Goal: Obtain resource: Obtain resource

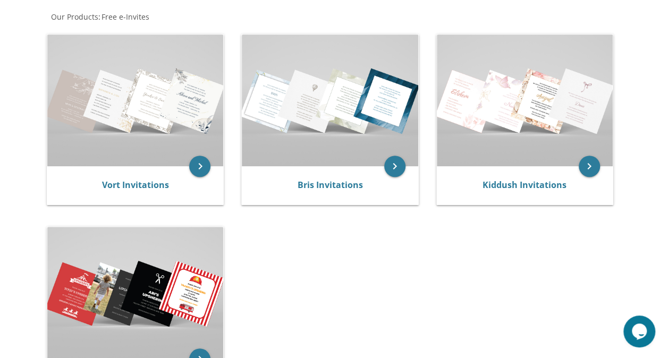
scroll to position [205, 0]
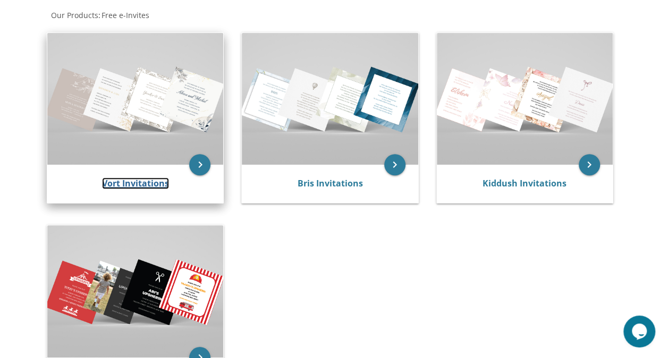
click at [163, 179] on link "Vort Invitations" at bounding box center [135, 184] width 67 height 12
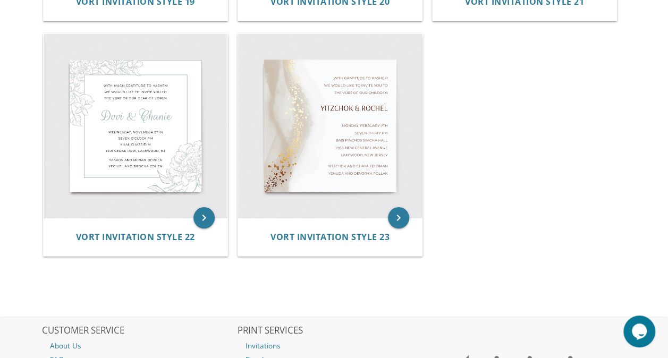
scroll to position [1857, 0]
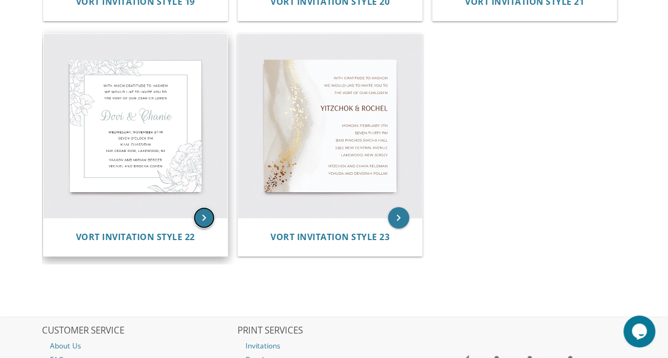
click at [202, 216] on icon "keyboard_arrow_right" at bounding box center [204, 217] width 21 height 21
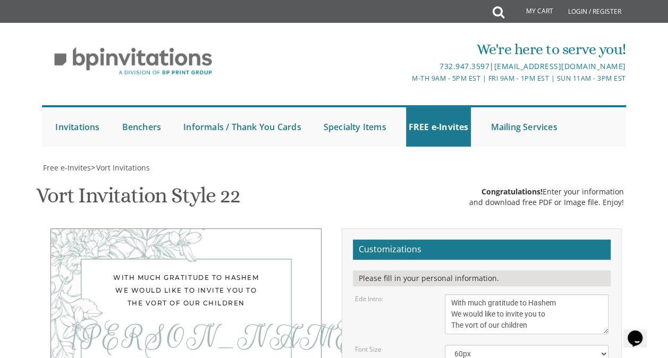
scroll to position [198, 0]
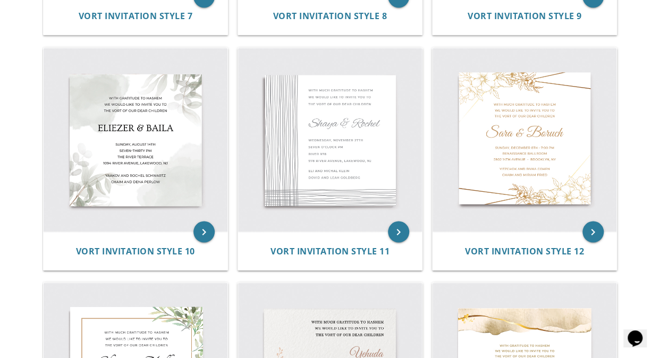
scroll to position [866, 0]
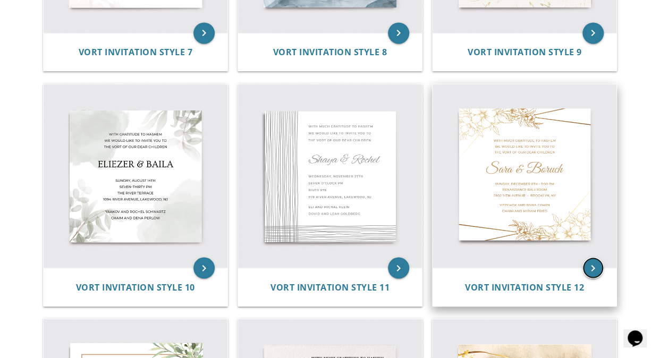
click at [599, 267] on icon "keyboard_arrow_right" at bounding box center [593, 267] width 21 height 21
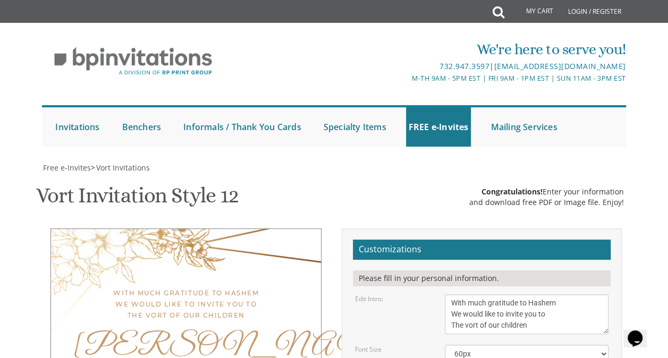
scroll to position [194, 0]
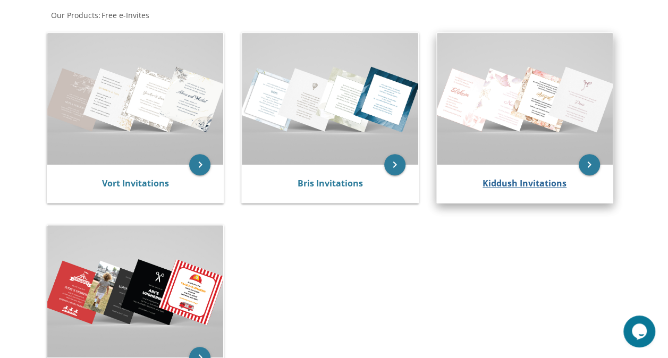
click at [557, 178] on link "Kiddush Invitations" at bounding box center [525, 184] width 84 height 12
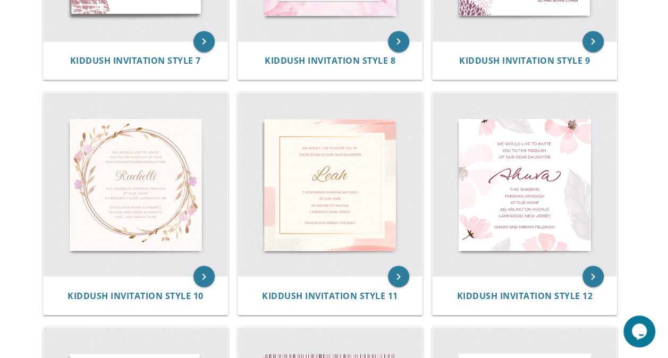
scroll to position [827, 0]
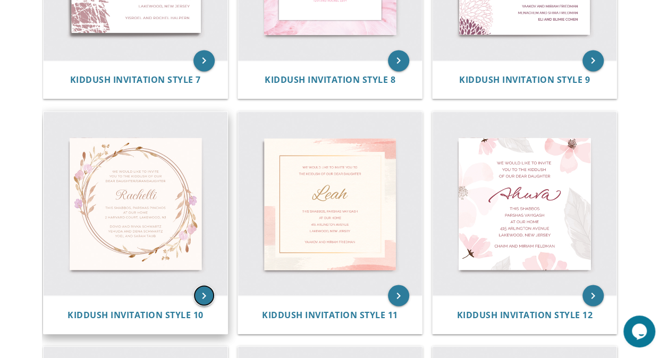
click at [197, 298] on icon "keyboard_arrow_right" at bounding box center [204, 295] width 21 height 21
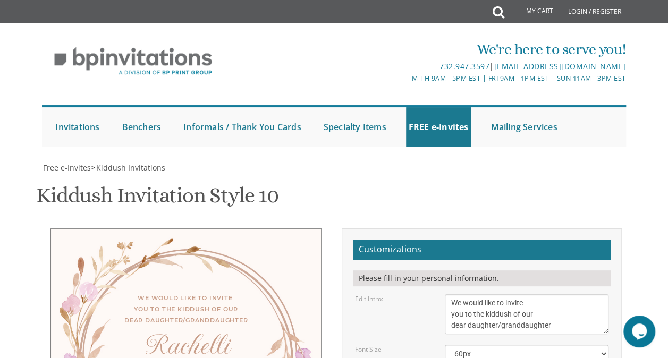
scroll to position [152, 0]
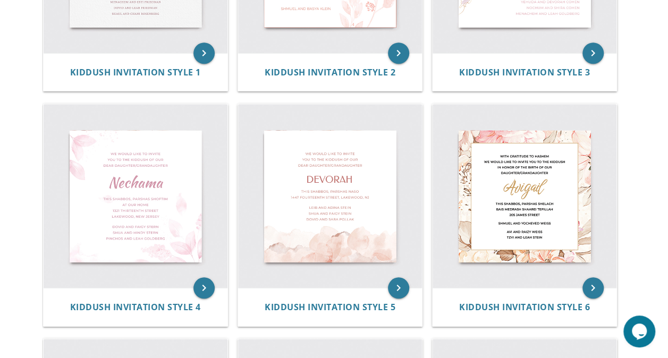
scroll to position [363, 0]
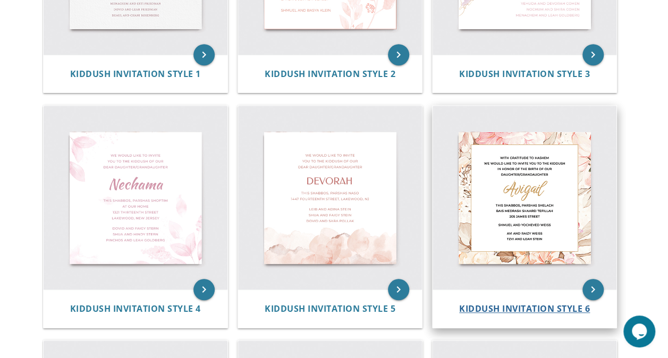
click at [583, 303] on span "Kiddush Invitation Style 6" at bounding box center [524, 309] width 131 height 12
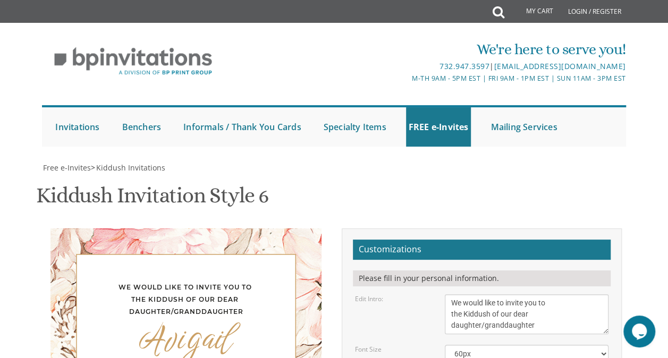
scroll to position [173, 0]
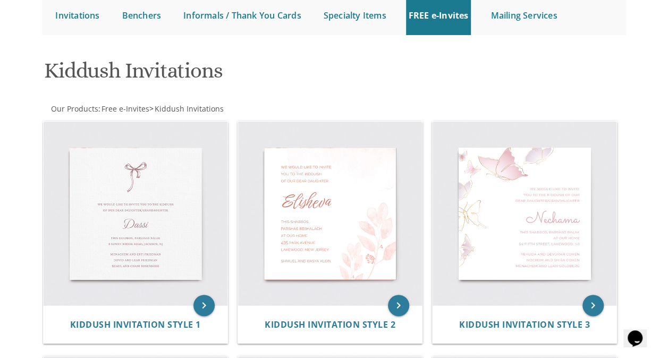
scroll to position [110, 0]
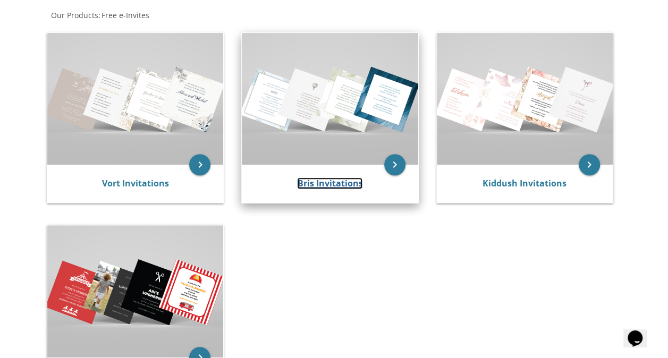
click at [312, 180] on link "Bris Invitations" at bounding box center [329, 184] width 65 height 12
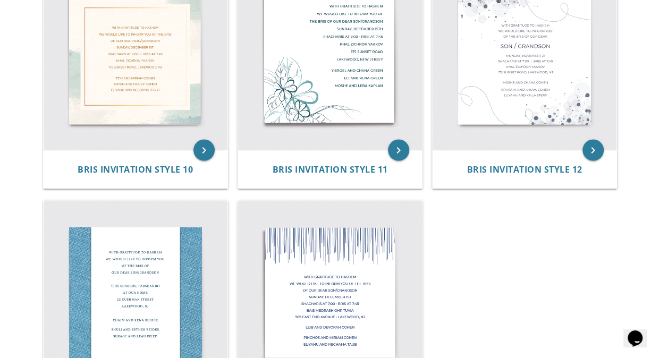
scroll to position [1080, 0]
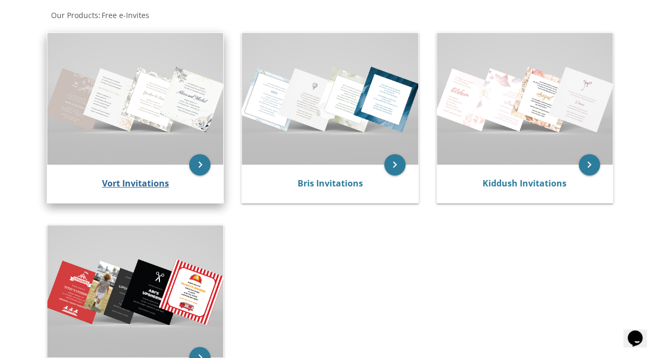
click at [166, 179] on link "Vort Invitations" at bounding box center [135, 184] width 67 height 12
click at [200, 164] on icon "keyboard_arrow_right" at bounding box center [199, 164] width 21 height 21
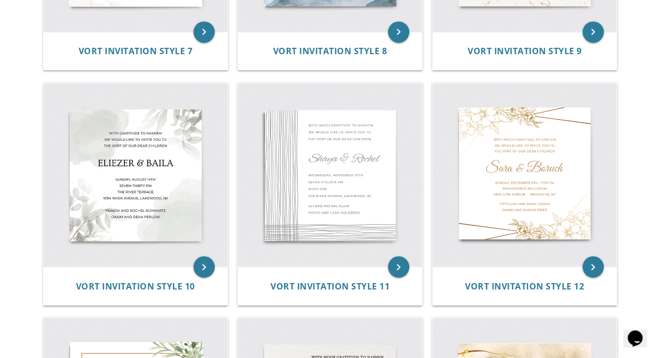
scroll to position [918, 0]
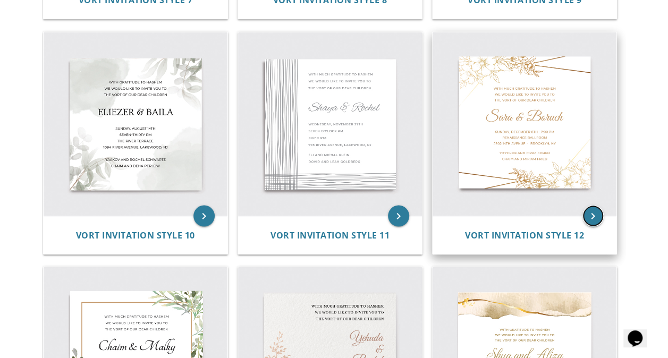
click at [590, 224] on icon "keyboard_arrow_right" at bounding box center [593, 215] width 21 height 21
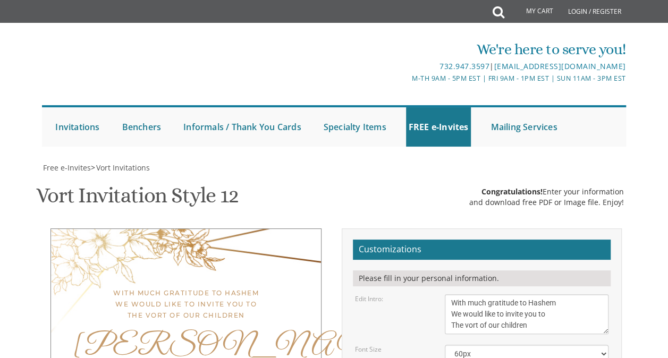
click at [504, 282] on div "Please fill in your personal information." at bounding box center [482, 279] width 258 height 16
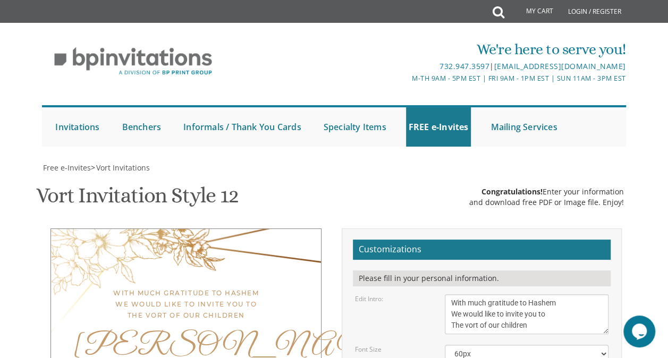
scroll to position [165, 0]
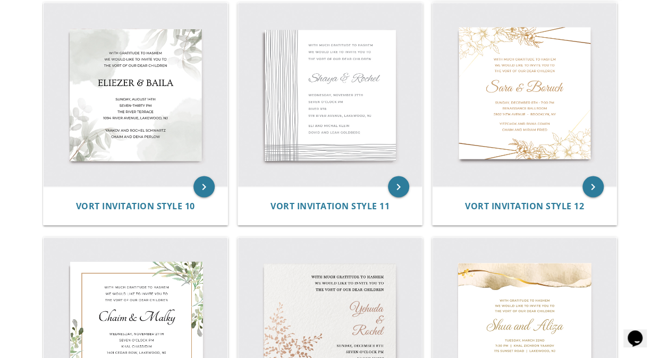
scroll to position [906, 0]
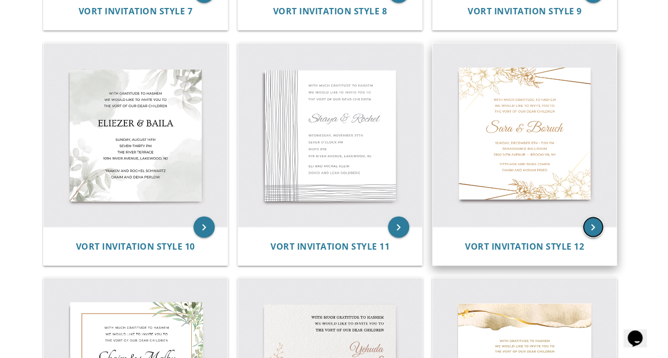
click at [597, 225] on icon "keyboard_arrow_right" at bounding box center [593, 226] width 21 height 21
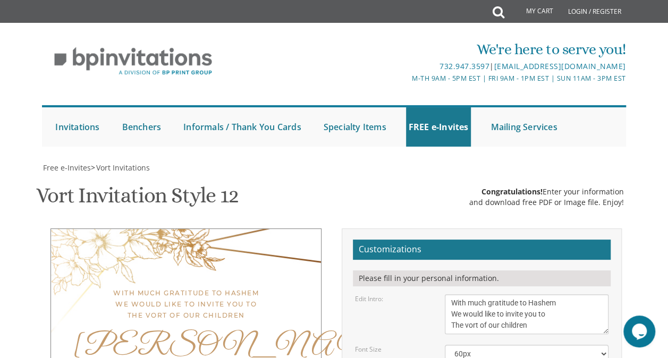
scroll to position [112, 0]
click at [546, 295] on textarea "With much gratitude to Hashem We would like to invite you to The vort of our ch…" at bounding box center [527, 315] width 164 height 40
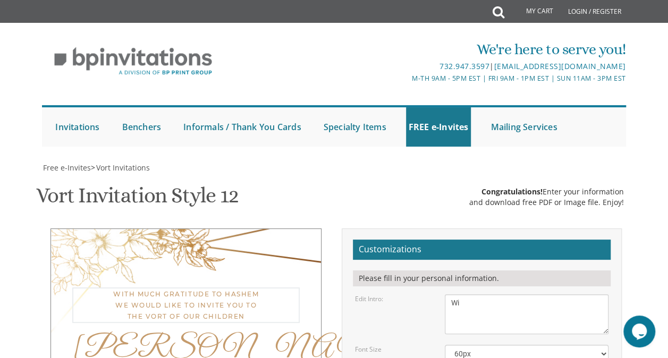
type textarea "W"
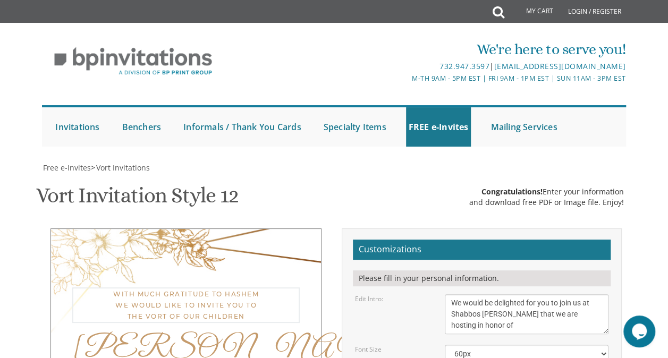
scroll to position [179, 0]
click at [592, 295] on textarea "With much gratitude to Hashem We would like to invite you to The vort of our ch…" at bounding box center [527, 315] width 164 height 40
click at [532, 295] on textarea "With much gratitude to Hashem We would like to invite you to The vort of our ch…" at bounding box center [527, 315] width 164 height 40
type textarea "We would be delighted for you to join us at Shabbos Sheva Brachos in honor of"
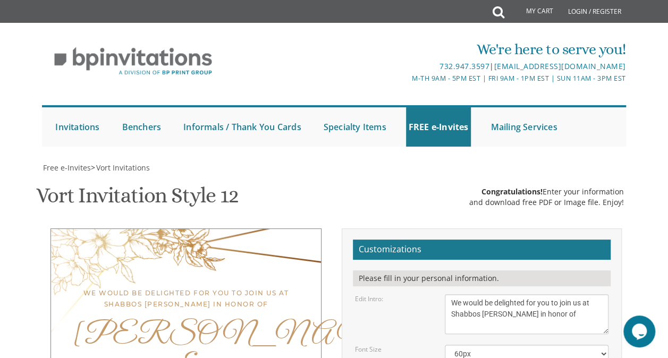
click at [500, 345] on select "40px 50px 60px 70px 80px" at bounding box center [527, 354] width 164 height 18
click at [445, 345] on select "40px 50px 60px 70px 80px" at bounding box center [527, 354] width 164 height 18
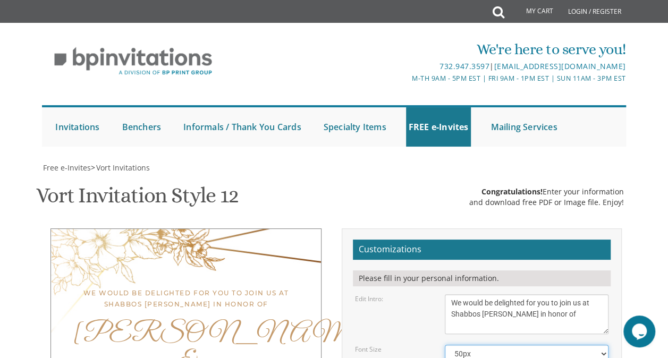
click at [501, 345] on select "40px 50px 60px 70px 80px" at bounding box center [527, 354] width 164 height 18
select select "40px"
click at [445, 345] on select "40px 50px 60px 70px 80px" at bounding box center [527, 354] width 164 height 18
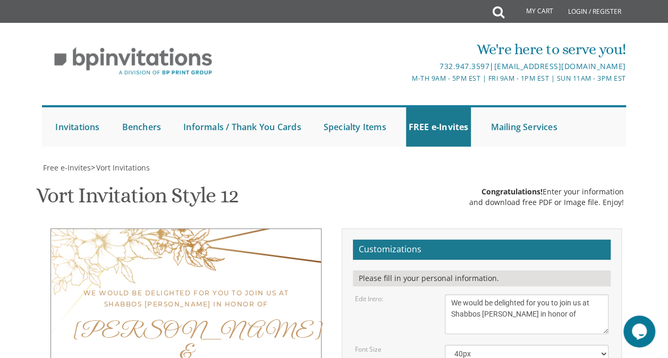
type textarea "S"
type textarea "Shayna and Gidon Hagler"
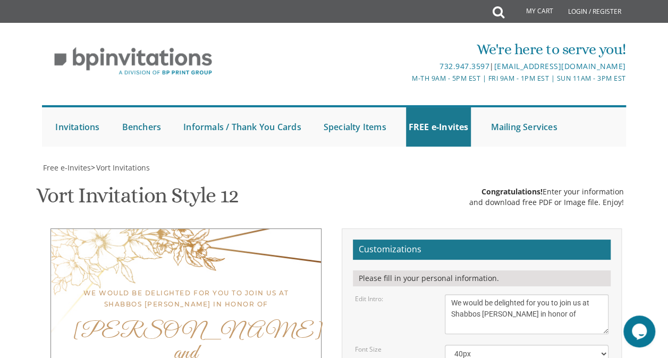
click at [584, 295] on textarea "With much gratitude to Hashem We would like to invite you to The vort of our ch…" at bounding box center [527, 315] width 164 height 40
click at [595, 295] on textarea "With much gratitude to Hashem We would like to invite you to The vort of our ch…" at bounding box center [527, 315] width 164 height 40
drag, startPoint x: 222, startPoint y: 7, endPoint x: 81, endPoint y: 114, distance: 176.9
click at [81, 288] on div "We would be delighted for you to join us for Shabbos Sheva Brachos in honor of" at bounding box center [186, 299] width 228 height 22
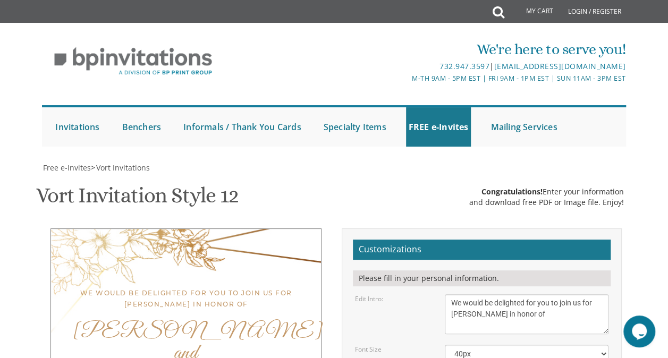
click at [451, 295] on textarea "With much gratitude to Hashem We would like to invite you to The vort of our ch…" at bounding box center [527, 315] width 164 height 40
click at [454, 295] on textarea "With much gratitude to Hashem We would like to invite you to The vort of our ch…" at bounding box center [527, 315] width 164 height 40
click at [586, 295] on textarea "With much gratitude to Hashem We would like to invite you to The vort of our ch…" at bounding box center [527, 315] width 164 height 40
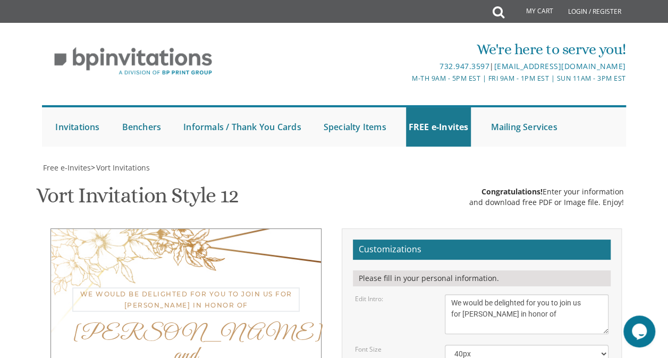
type textarea "We would be delighted for you to join us for Shabbos Sheva Brachos in honor of"
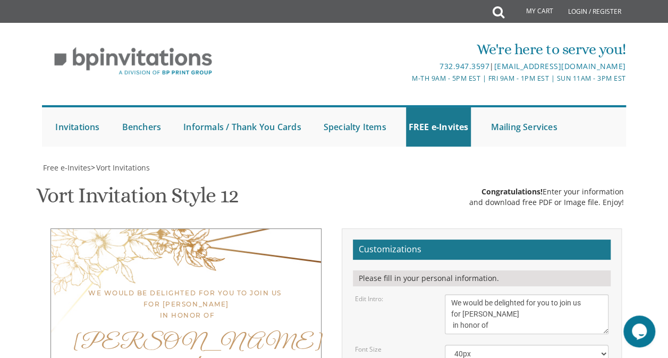
type textarea "Shabbos, Parshas Nitzavim September 19th and 20th Young Israel of Jamaica Estat…"
click at [526, 345] on select "40px 50px 60px 70px 80px" at bounding box center [527, 354] width 164 height 18
click at [445, 345] on select "40px 50px 60px 70px 80px" at bounding box center [527, 354] width 164 height 18
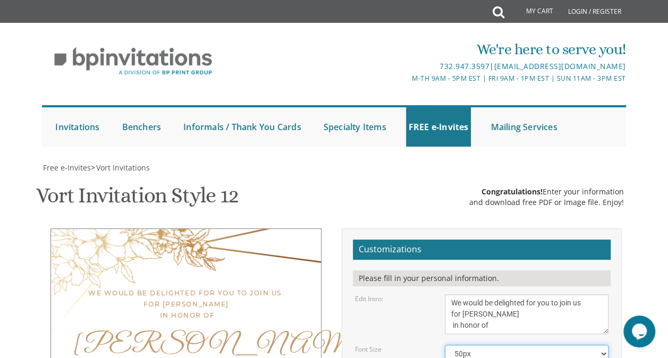
click at [500, 345] on select "40px 50px 60px 70px 80px" at bounding box center [527, 354] width 164 height 18
select select "40px"
click at [445, 345] on select "40px 50px 60px 70px 80px" at bounding box center [527, 354] width 164 height 18
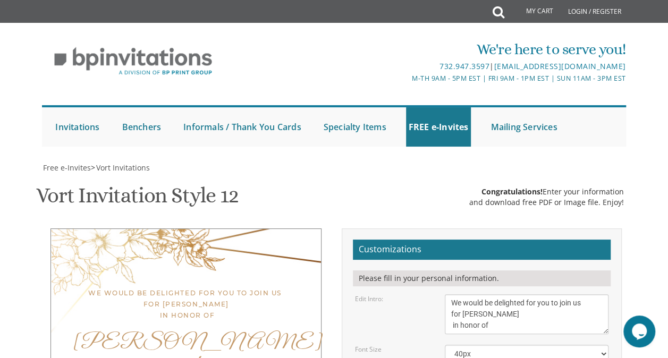
scroll to position [0, 0]
type textarea "Shabbos, Parshas Nitzavim September 19th and 20th Young Israel of Jamaica Estat…"
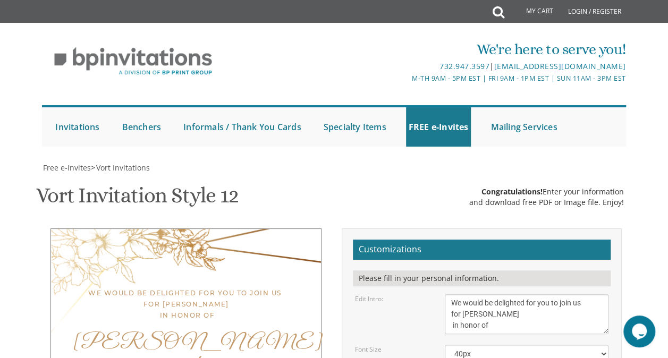
type textarea "Yechiel and Brocha Cohen"
type textarea "Shayna and Gidon Hagler"
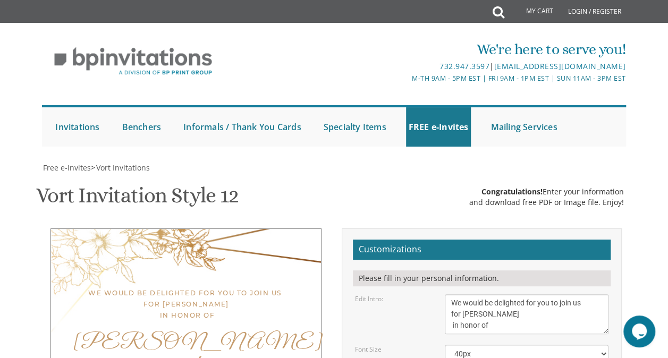
type textarea "Steven and Susan Orlow"
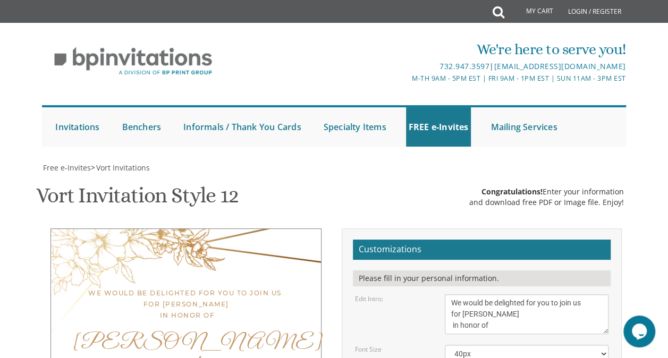
scroll to position [284, 0]
type input "shainah12bm@gmail.com"
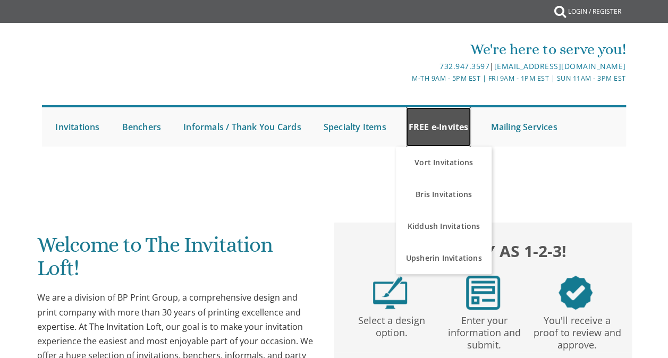
click at [460, 127] on link "FREE e-Invites" at bounding box center [438, 126] width 65 height 39
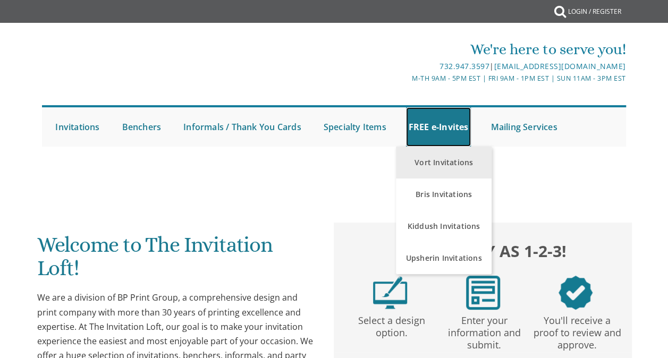
click at [452, 167] on link "Vort Invitations" at bounding box center [444, 163] width 96 height 32
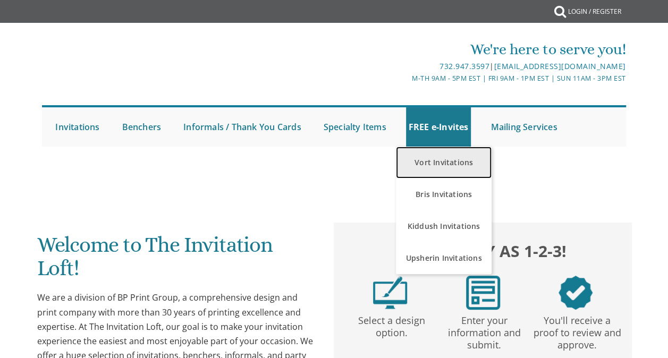
click at [440, 169] on link "Vort Invitations" at bounding box center [444, 163] width 96 height 32
click at [454, 161] on link "Vort Invitations" at bounding box center [444, 163] width 96 height 32
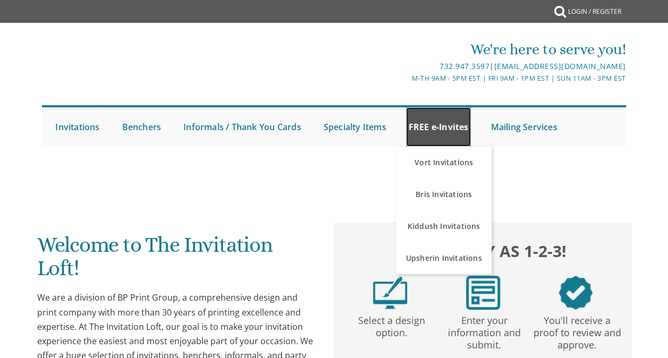
click at [465, 125] on link "FREE e-Invites" at bounding box center [438, 126] width 65 height 39
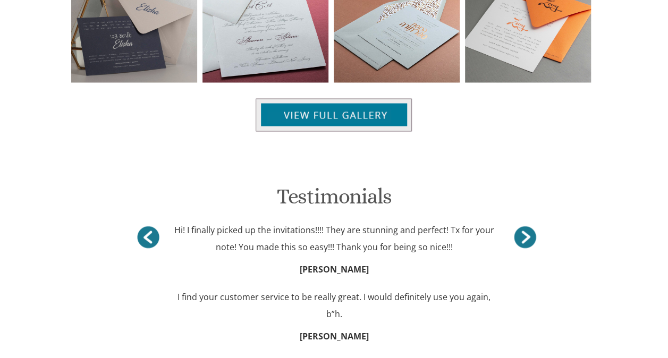
scroll to position [987, 0]
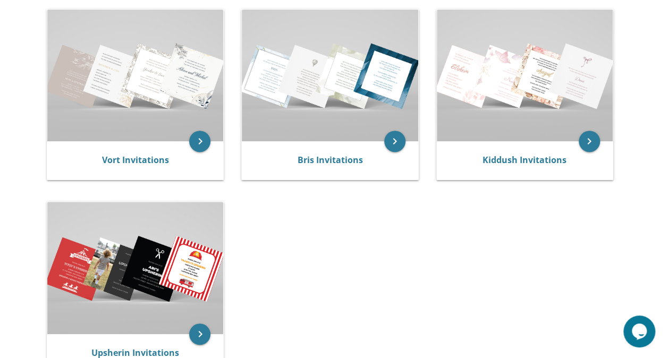
scroll to position [241, 0]
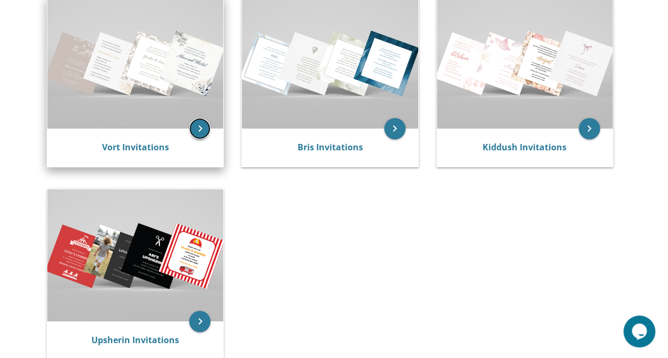
click at [196, 132] on icon "keyboard_arrow_right" at bounding box center [199, 128] width 21 height 21
click at [162, 150] on link "Vort Invitations" at bounding box center [135, 147] width 67 height 12
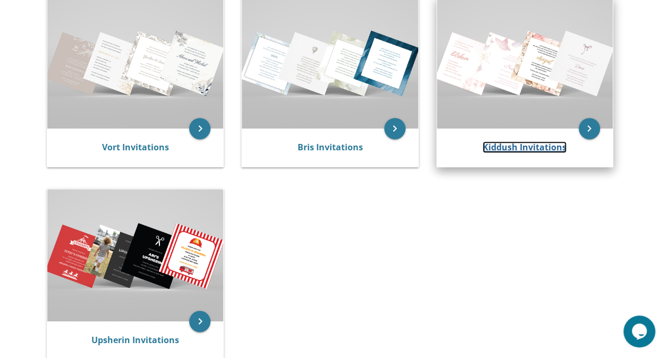
click at [542, 152] on link "Kiddush Invitations" at bounding box center [525, 147] width 84 height 12
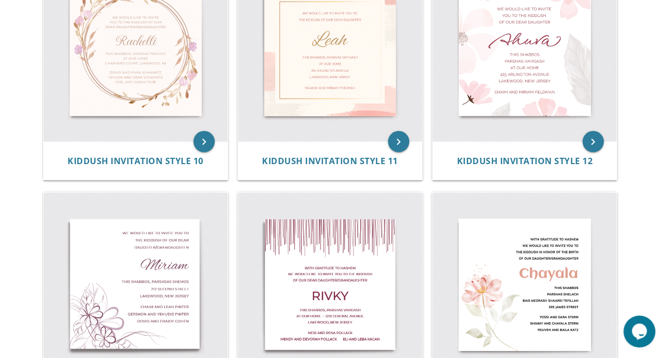
scroll to position [981, 0]
click at [183, 153] on div "Kiddush Invitation Style 10" at bounding box center [136, 161] width 184 height 38
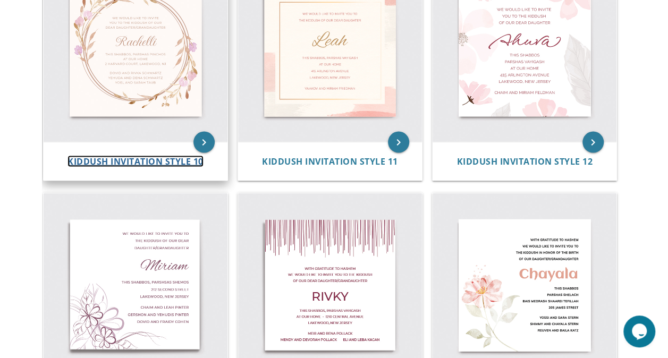
click at [183, 163] on span "Kiddush Invitation Style 10" at bounding box center [136, 161] width 136 height 12
click at [158, 102] on img at bounding box center [136, 50] width 184 height 184
click at [203, 141] on icon "keyboard_arrow_right" at bounding box center [204, 141] width 21 height 21
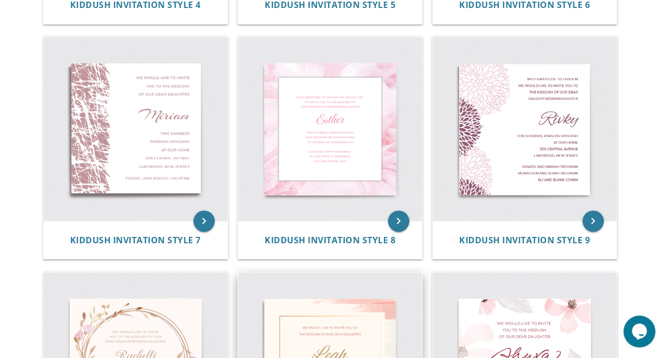
scroll to position [652, 0]
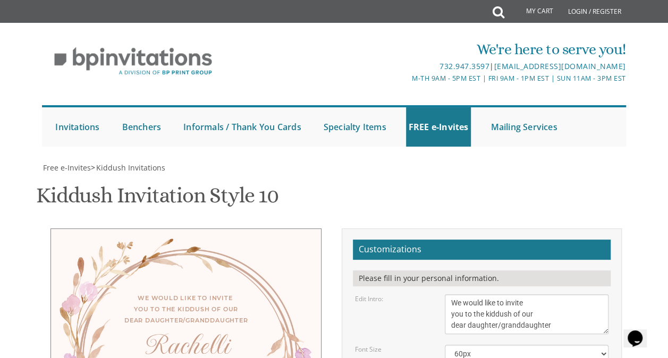
scroll to position [234, 0]
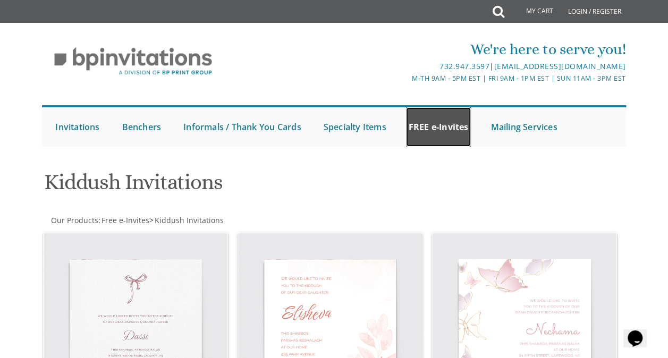
click at [440, 137] on link "FREE e-Invites" at bounding box center [438, 126] width 65 height 39
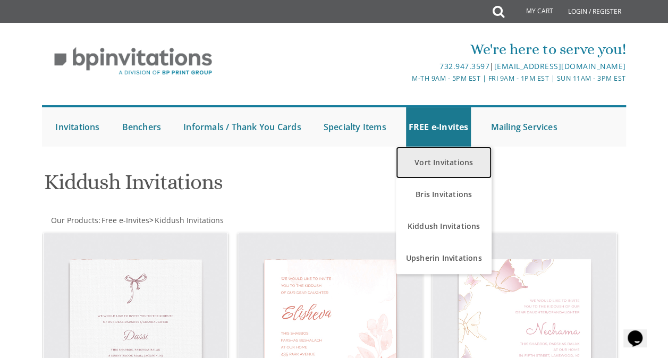
click at [444, 166] on link "Vort Invitations" at bounding box center [444, 163] width 96 height 32
click at [442, 159] on link "Vort Invitations" at bounding box center [444, 163] width 96 height 32
click at [444, 157] on link "Vort Invitations" at bounding box center [444, 163] width 96 height 32
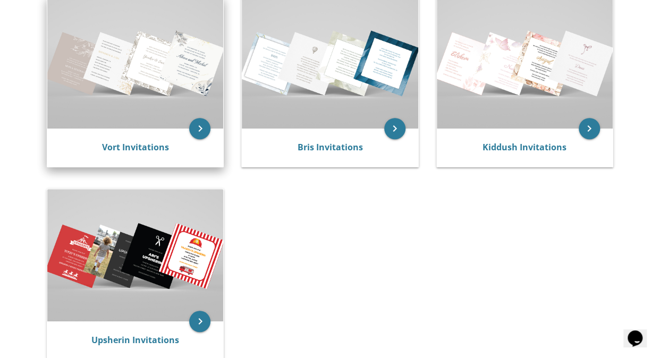
click at [173, 151] on div "Vort Invitations" at bounding box center [135, 147] width 150 height 13
click at [142, 151] on link "Vort Invitations" at bounding box center [135, 147] width 67 height 12
click at [199, 125] on icon "keyboard_arrow_right" at bounding box center [199, 128] width 21 height 21
click at [150, 146] on link "Vort Invitations" at bounding box center [135, 147] width 67 height 12
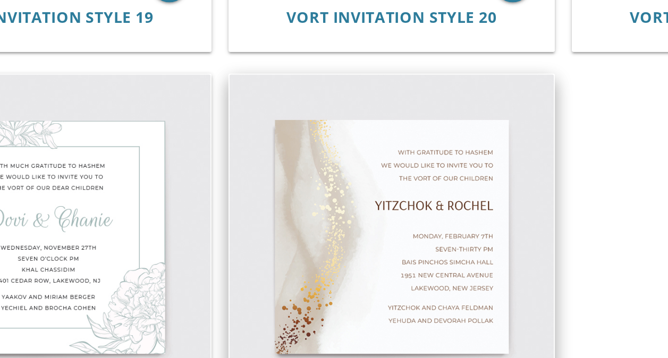
scroll to position [1801, 0]
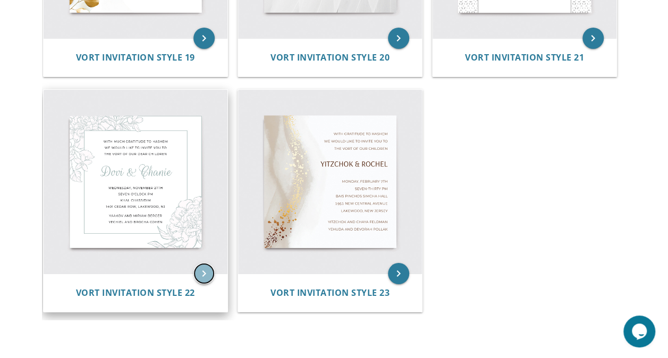
click at [198, 279] on icon "keyboard_arrow_right" at bounding box center [204, 273] width 21 height 21
click at [205, 279] on icon "keyboard_arrow_right" at bounding box center [204, 273] width 21 height 21
click at [200, 267] on icon "keyboard_arrow_right" at bounding box center [204, 273] width 21 height 21
click at [154, 295] on span "Vort Invitation Style 22" at bounding box center [135, 293] width 119 height 12
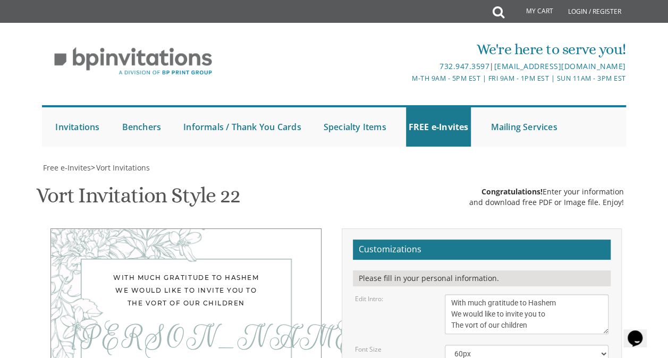
scroll to position [132, 0]
drag, startPoint x: 549, startPoint y: 198, endPoint x: 452, endPoint y: 159, distance: 104.1
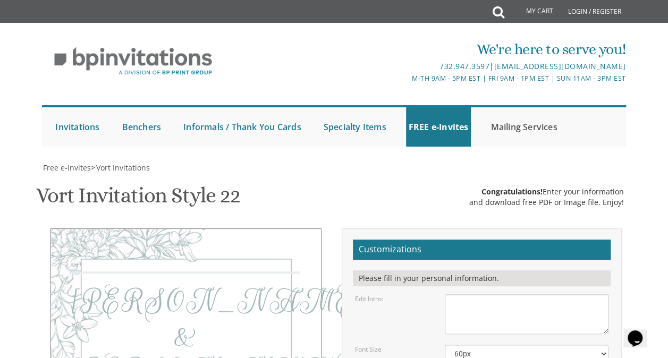
paste textarea "We would be delighted for you to join us for [PERSON_NAME] in honor of"
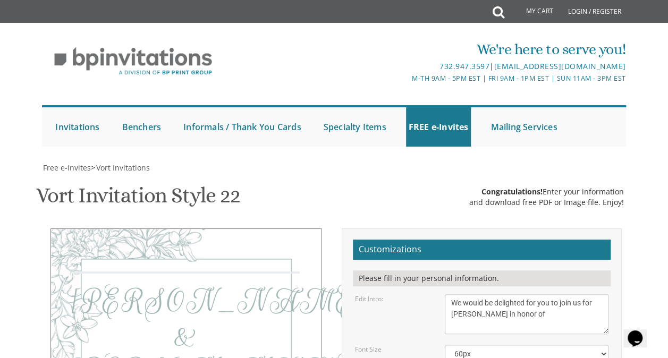
type textarea "We would be delighted for you to join us for [PERSON_NAME] in honor of"
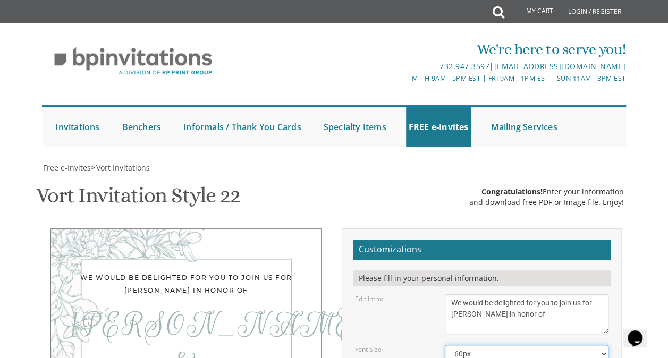
click at [498, 345] on select "40px 50px 60px 70px 80px" at bounding box center [527, 354] width 164 height 18
click at [445, 345] on select "40px 50px 60px 70px 80px" at bounding box center [527, 354] width 164 height 18
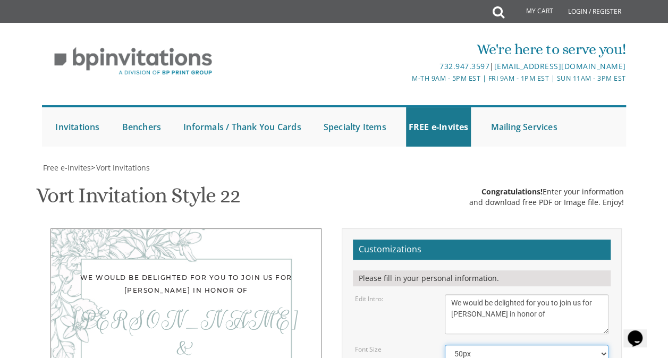
click at [496, 345] on select "40px 50px 60px 70px 80px" at bounding box center [527, 354] width 164 height 18
click at [445, 345] on select "40px 50px 60px 70px 80px" at bounding box center [527, 354] width 164 height 18
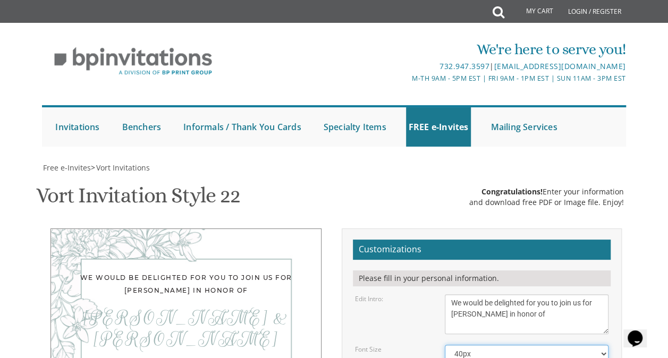
click at [492, 345] on select "40px 50px 60px 70px 80px" at bounding box center [527, 354] width 164 height 18
select select "50px"
click at [445, 345] on select "40px 50px 60px 70px 80px" at bounding box center [527, 354] width 164 height 18
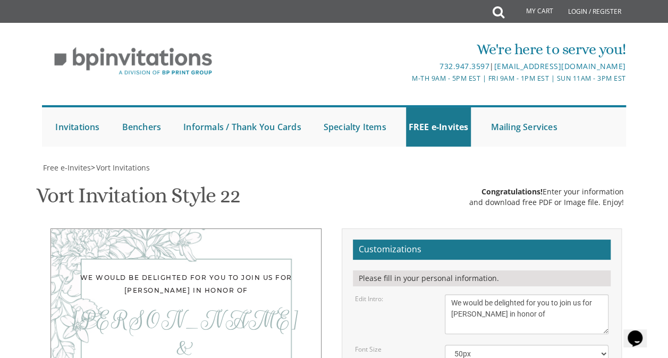
click at [531, 295] on textarea "With much gratitude to Hashem We would like to invite you to The vort of our ch…" at bounding box center [527, 315] width 164 height 40
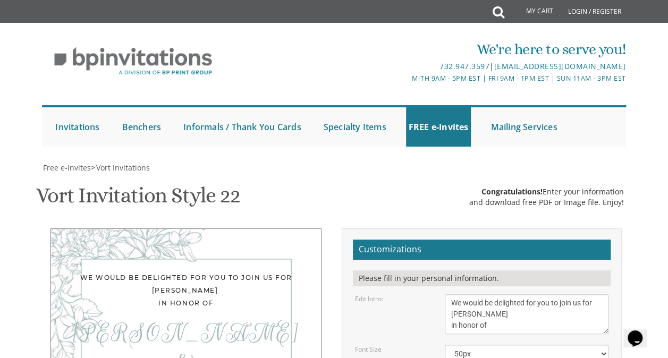
click at [589, 295] on textarea "With much gratitude to Hashem We would like to invite you to The vort of our ch…" at bounding box center [527, 315] width 164 height 40
click at [585, 295] on textarea "With much gratitude to Hashem We would like to invite you to The vort of our ch…" at bounding box center [527, 315] width 164 height 40
click at [560, 295] on textarea "With much gratitude to Hashem We would like to invite you to The vort of our ch…" at bounding box center [527, 315] width 164 height 40
click at [494, 295] on textarea "With much gratitude to Hashem We would like to invite you to The vort of our ch…" at bounding box center [527, 315] width 164 height 40
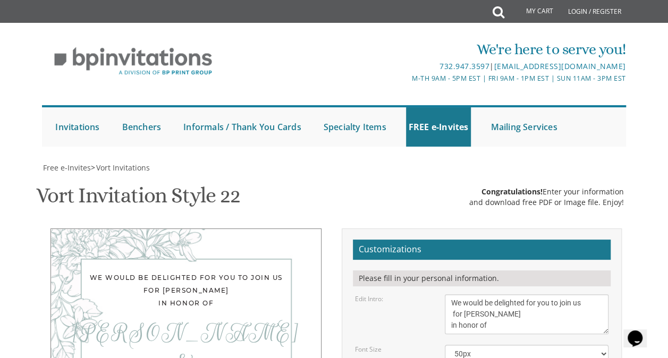
click at [452, 295] on textarea "With much gratitude to Hashem We would like to invite you to The vort of our ch…" at bounding box center [527, 315] width 164 height 40
click at [447, 295] on textarea "With much gratitude to Hashem We would like to invite you to The vort of our ch…" at bounding box center [527, 315] width 164 height 40
type textarea "We would be delighted for you to join us for [PERSON_NAME] in honor of"
